Goal: Information Seeking & Learning: Check status

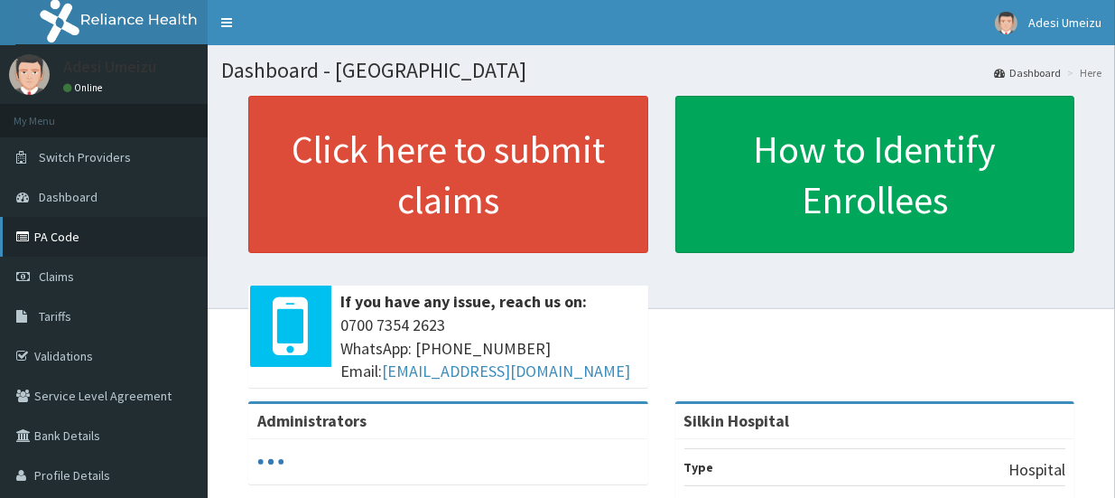
click at [70, 231] on link "PA Code" at bounding box center [104, 237] width 208 height 40
click at [42, 232] on link "PA Code" at bounding box center [104, 237] width 208 height 40
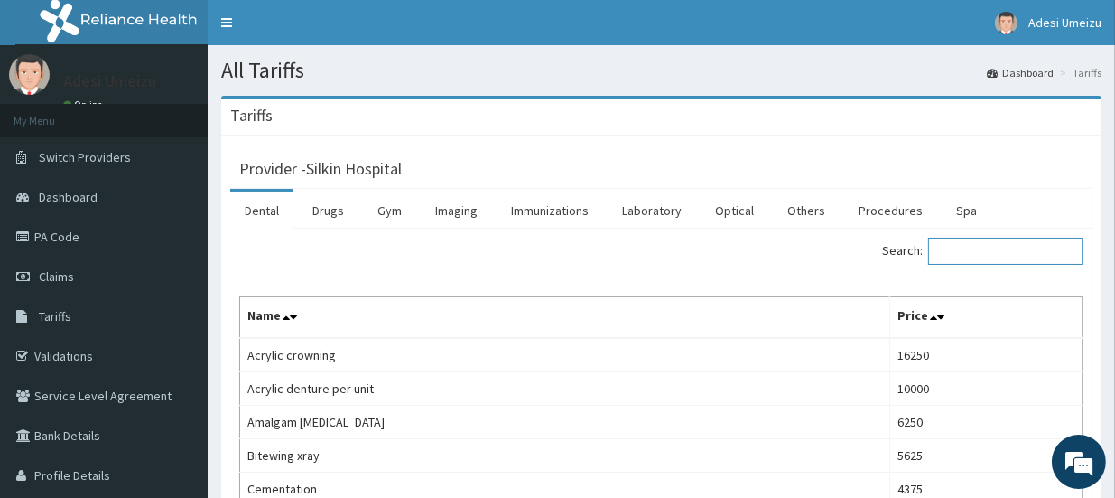
click at [967, 250] on input "Search:" at bounding box center [1005, 251] width 155 height 27
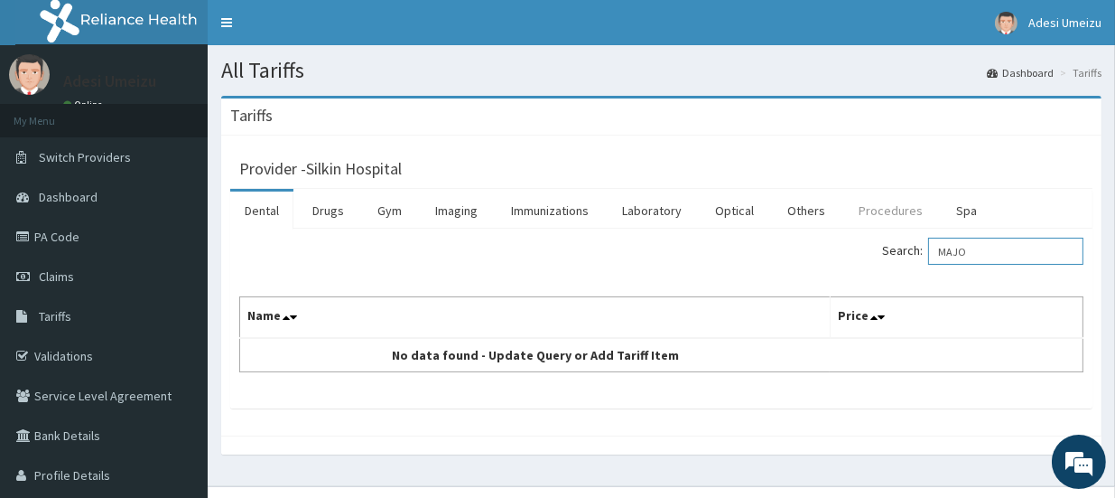
type input "MAJO"
click at [881, 206] on link "Procedures" at bounding box center [890, 210] width 93 height 38
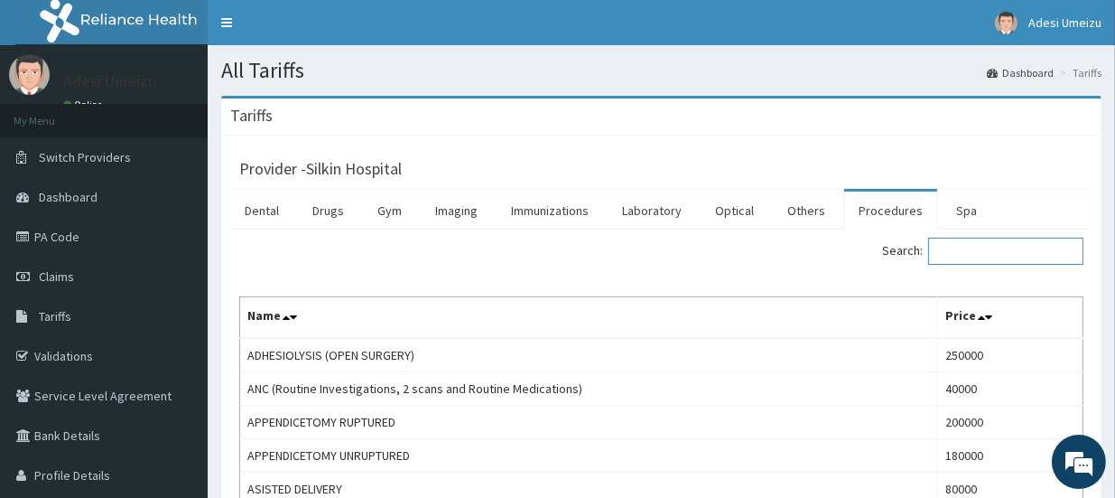
click at [965, 254] on input "Search:" at bounding box center [1005, 251] width 155 height 27
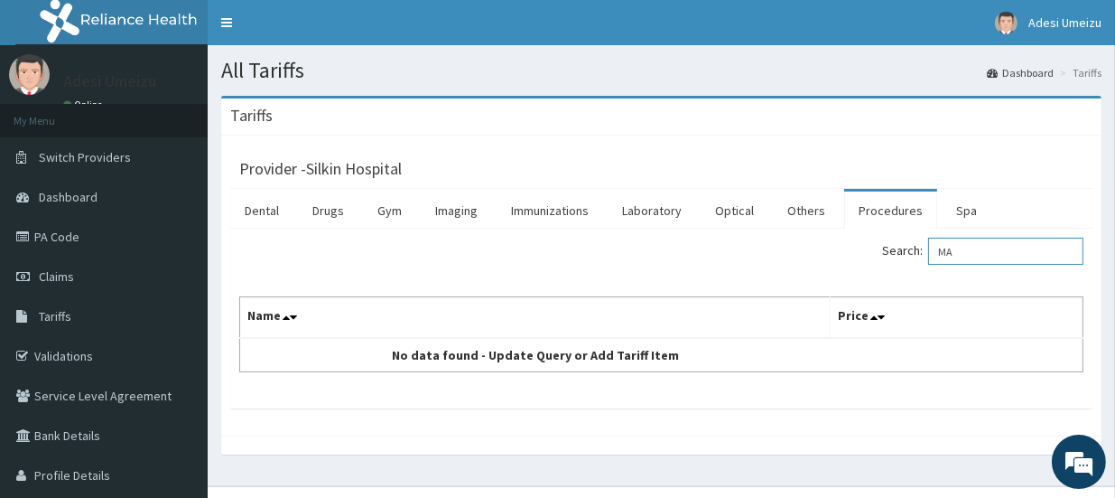
type input "M"
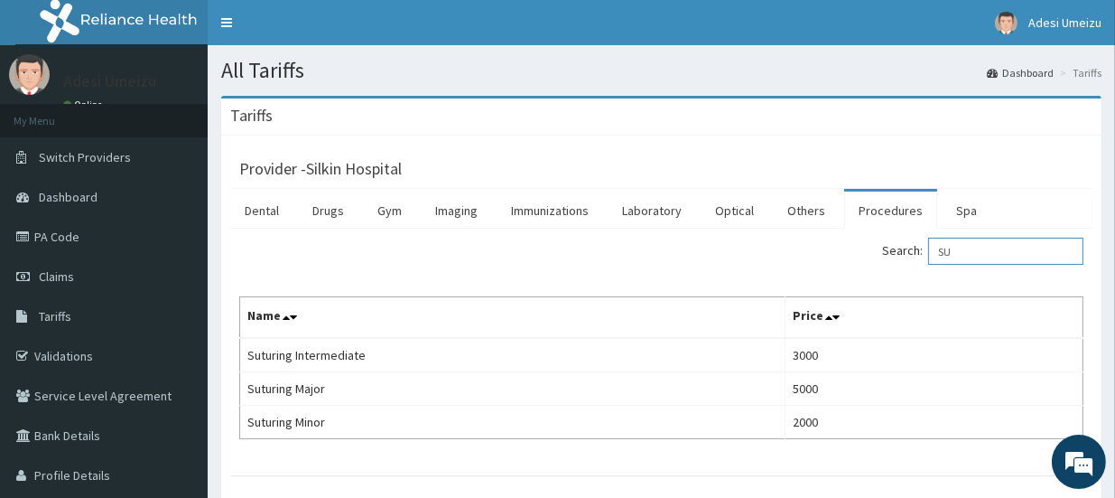
type input "S"
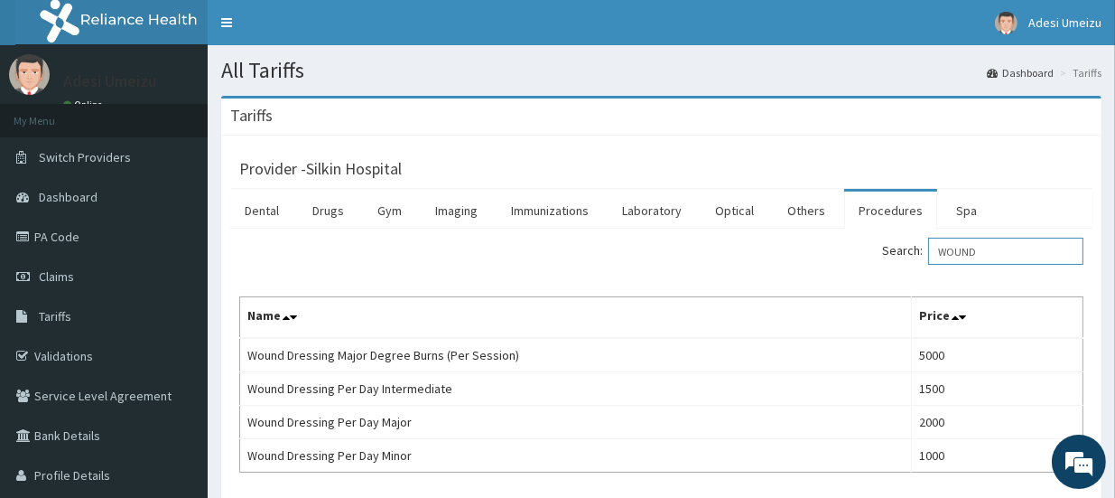
type input "WOUND"
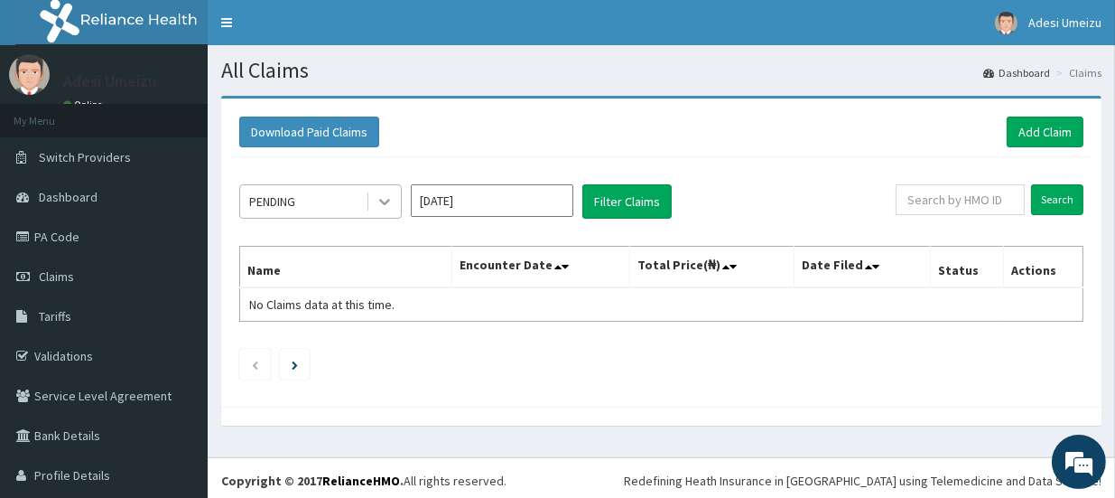
click at [383, 204] on icon at bounding box center [385, 201] width 18 height 18
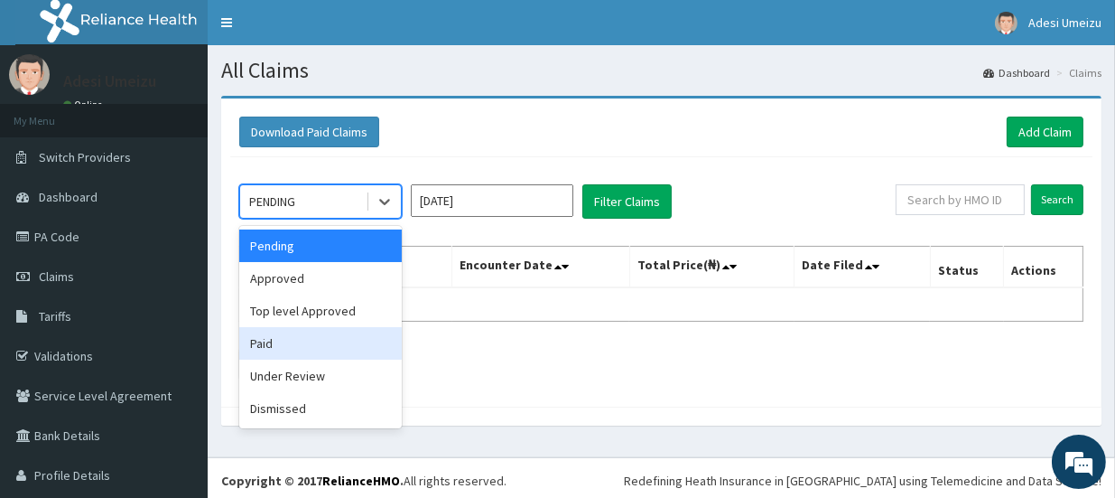
click at [284, 340] on div "Paid" at bounding box center [320, 343] width 163 height 33
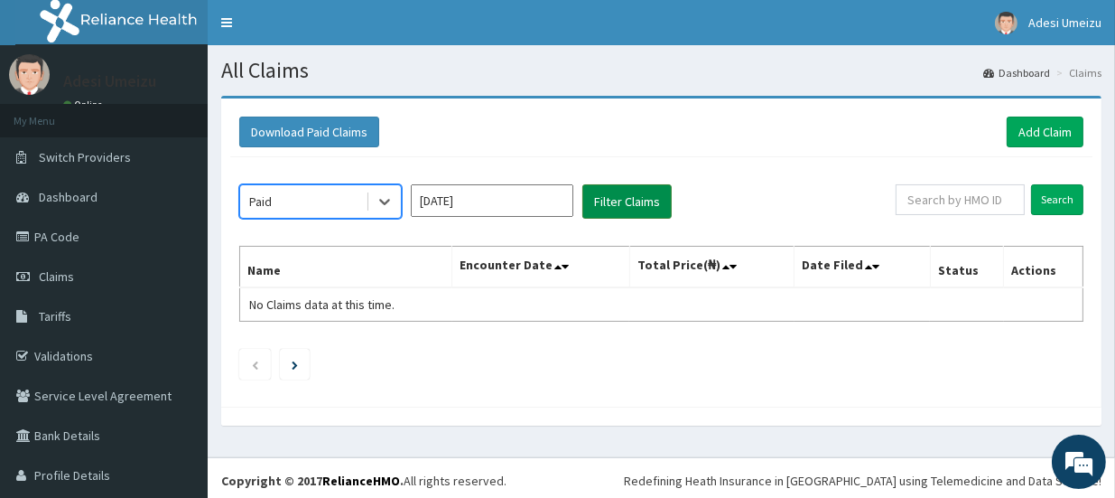
click at [629, 192] on button "Filter Claims" at bounding box center [626, 201] width 89 height 34
